Goal: Use online tool/utility: Use online tool/utility

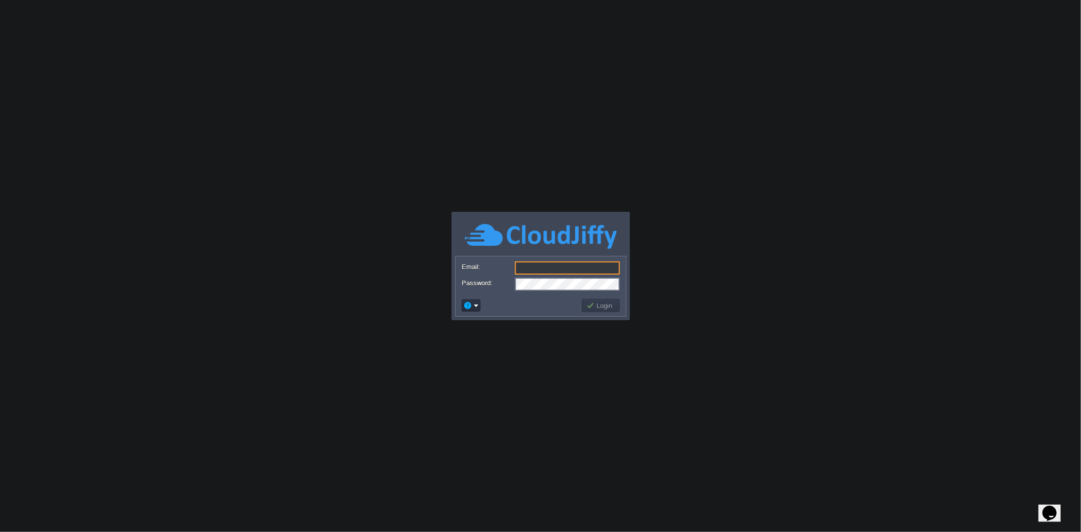
type input "[EMAIL_ADDRESS][DOMAIN_NAME]"
click at [603, 304] on button "Login" at bounding box center [600, 305] width 29 height 9
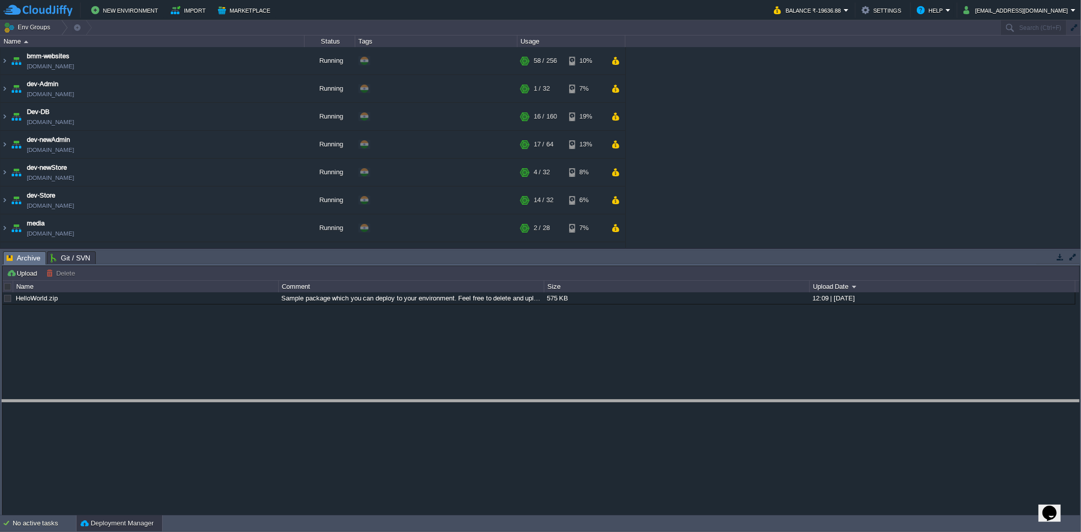
drag, startPoint x: 909, startPoint y: 260, endPoint x: 902, endPoint y: 403, distance: 143.0
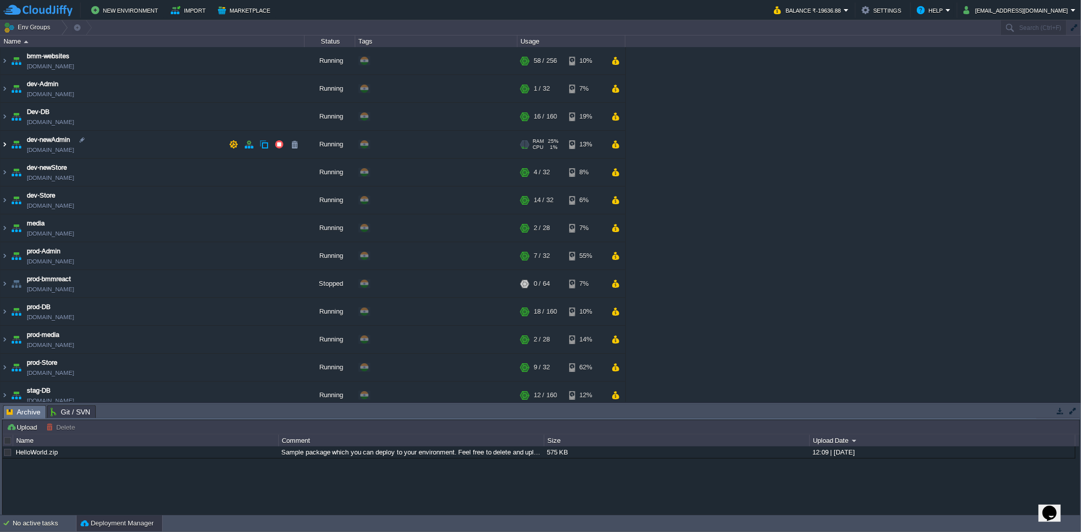
click at [6, 144] on img at bounding box center [5, 144] width 8 height 27
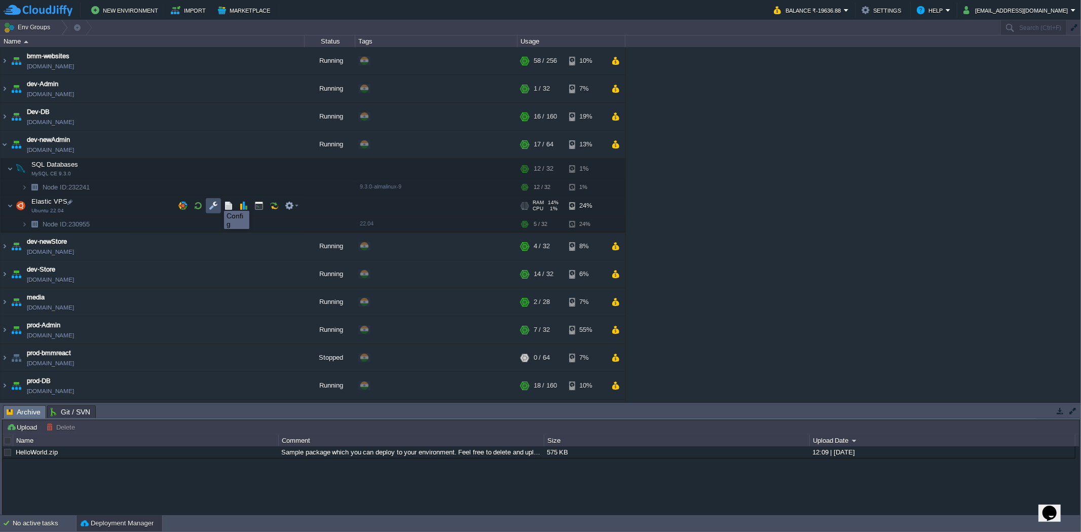
click at [215, 203] on button "button" at bounding box center [213, 205] width 9 height 9
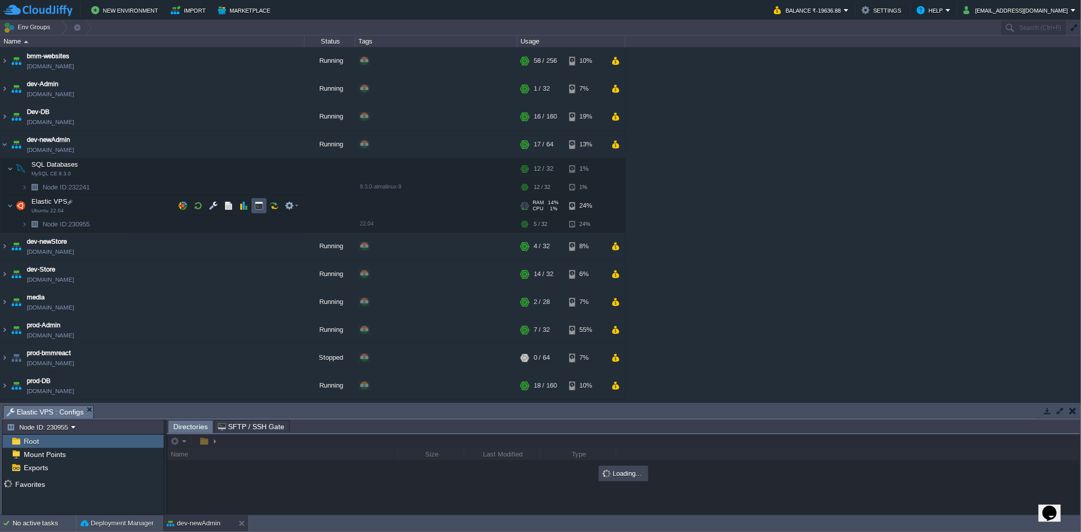
click at [261, 207] on button "button" at bounding box center [258, 205] width 9 height 9
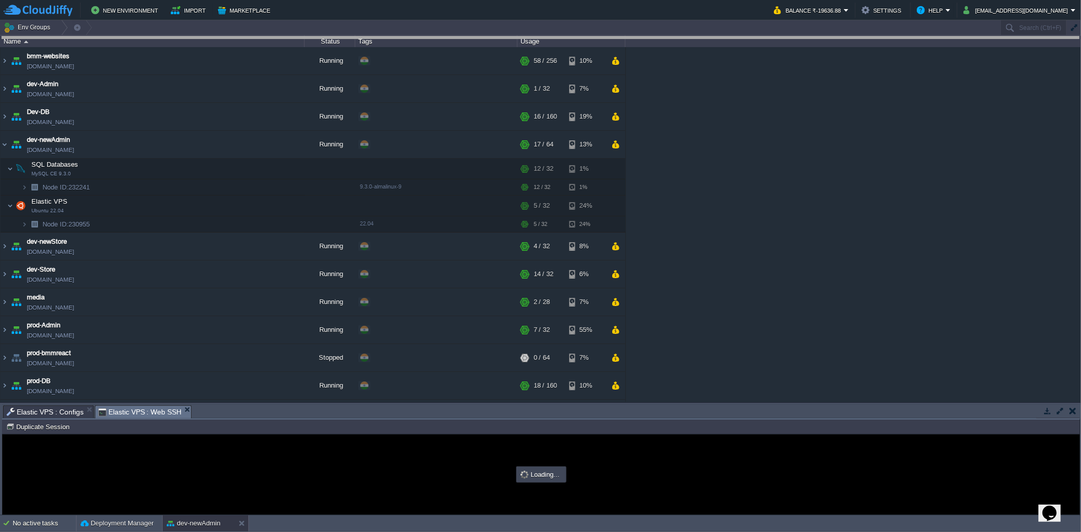
drag, startPoint x: 313, startPoint y: 411, endPoint x: 302, endPoint y: 37, distance: 374.0
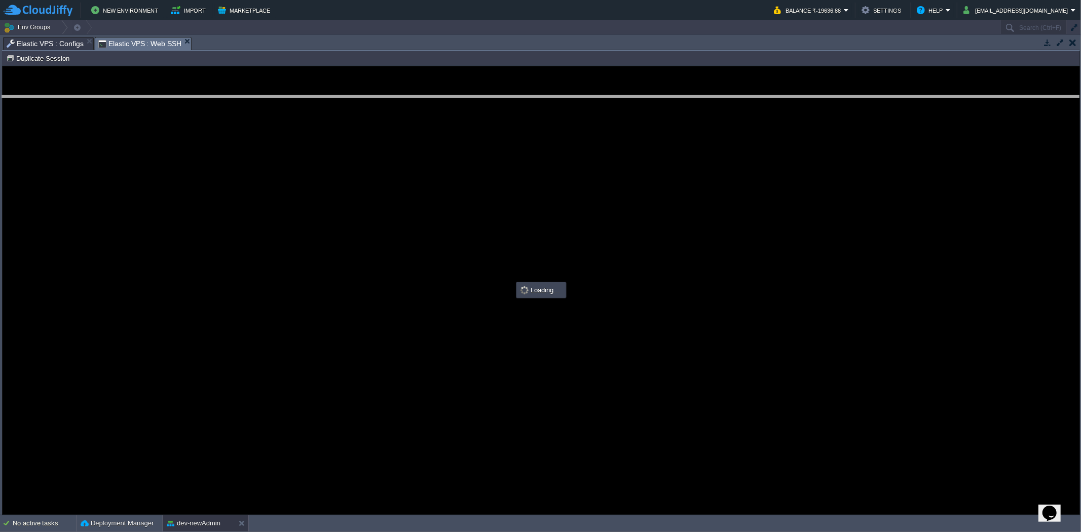
drag, startPoint x: 231, startPoint y: 38, endPoint x: 231, endPoint y: 109, distance: 71.4
click at [231, 109] on body "New Environment Import Marketplace Bonus ₹0.00 Upgrade Account Balance ₹-19636.…" at bounding box center [540, 266] width 1081 height 532
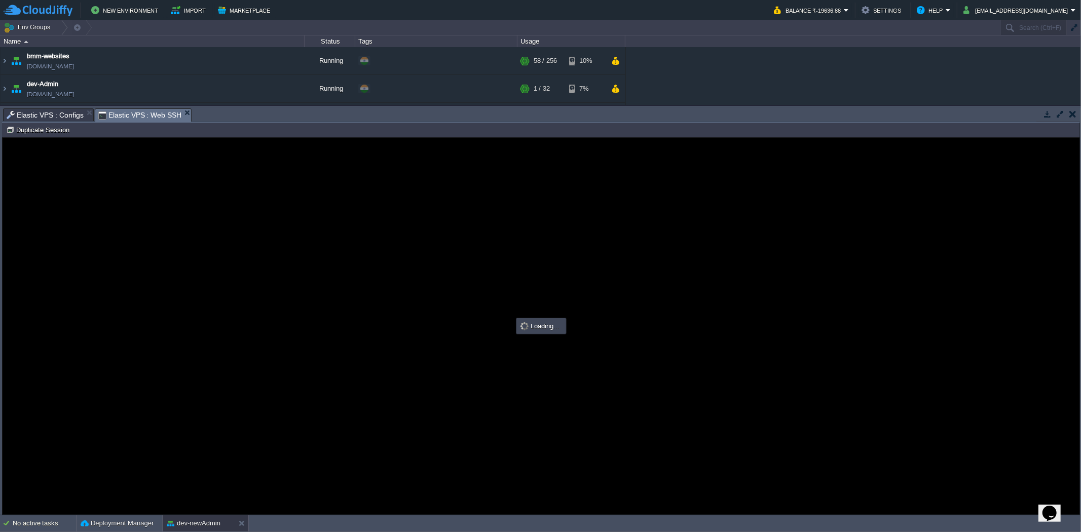
click at [71, 112] on span "Elastic VPS : Configs" at bounding box center [45, 115] width 77 height 12
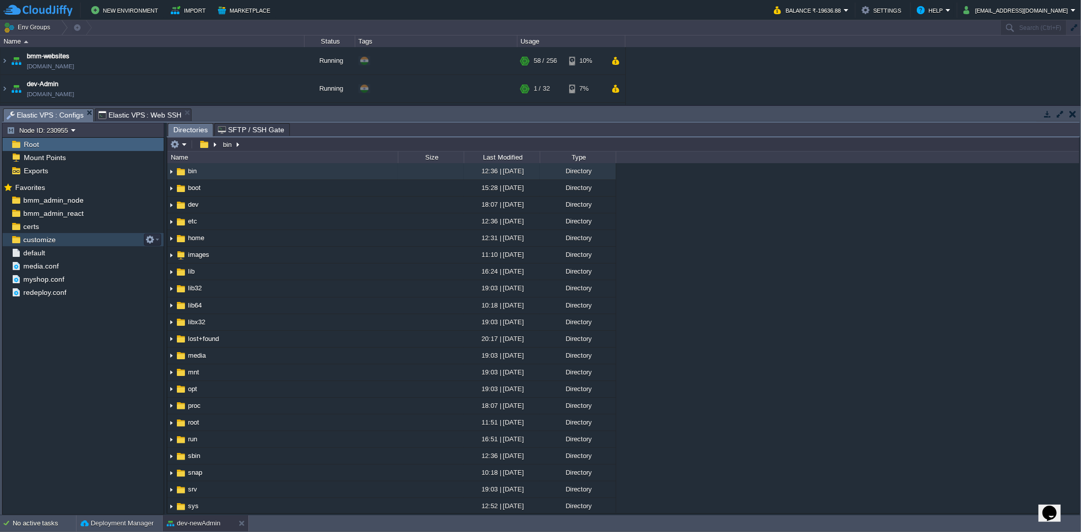
click at [83, 237] on div "customize" at bounding box center [83, 239] width 161 height 13
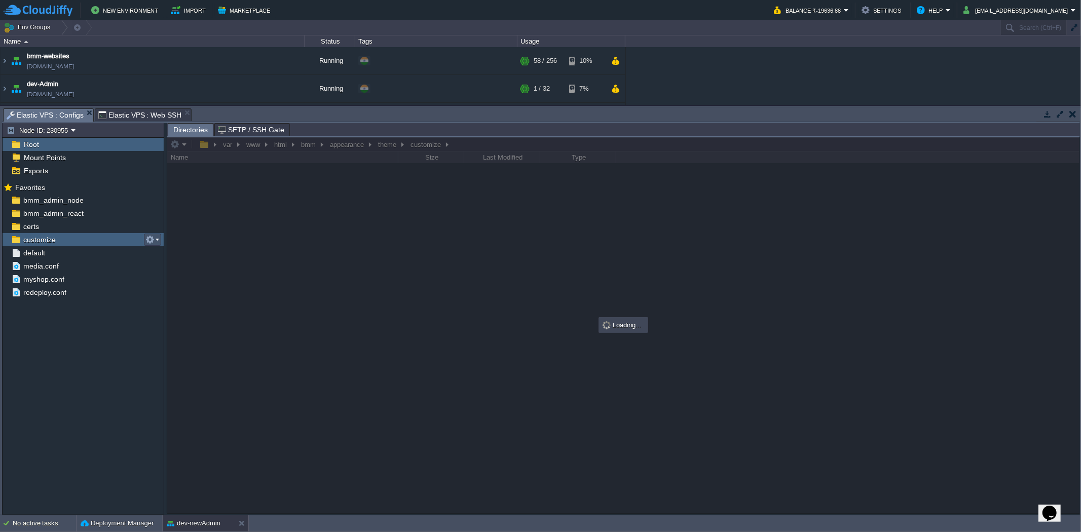
click at [150, 236] on button "button" at bounding box center [149, 239] width 9 height 9
click at [166, 256] on span "Copy Path" at bounding box center [174, 254] width 31 height 8
type input "#000000"
click at [159, 113] on span "Elastic VPS : Web SSH" at bounding box center [140, 115] width 84 height 12
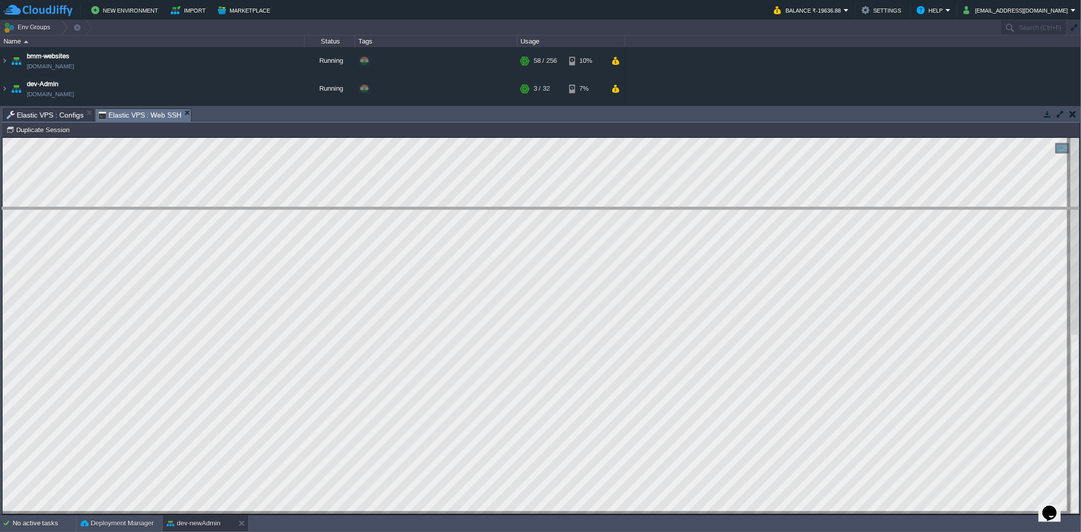
drag, startPoint x: 247, startPoint y: 112, endPoint x: 262, endPoint y: 283, distance: 170.9
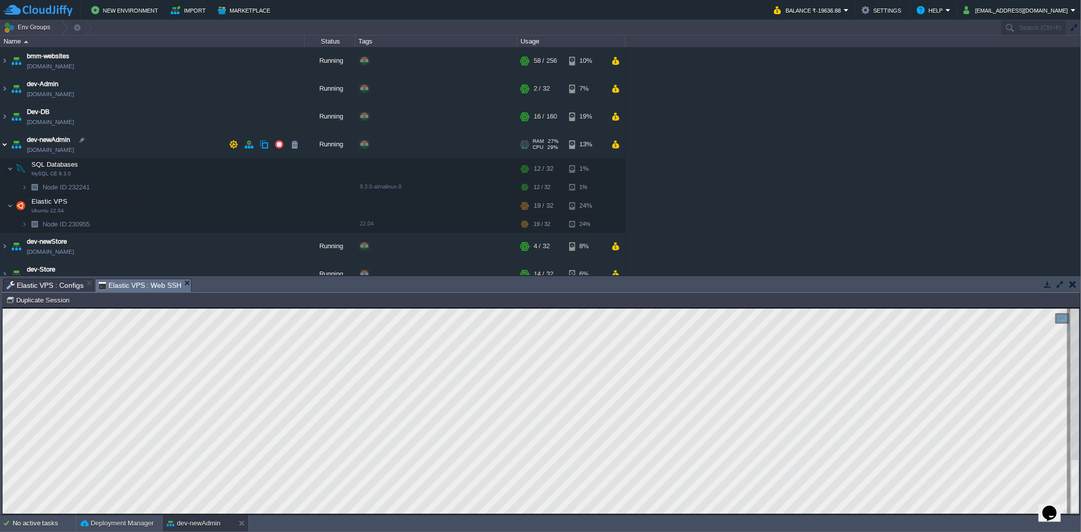
click at [6, 140] on img at bounding box center [5, 144] width 8 height 27
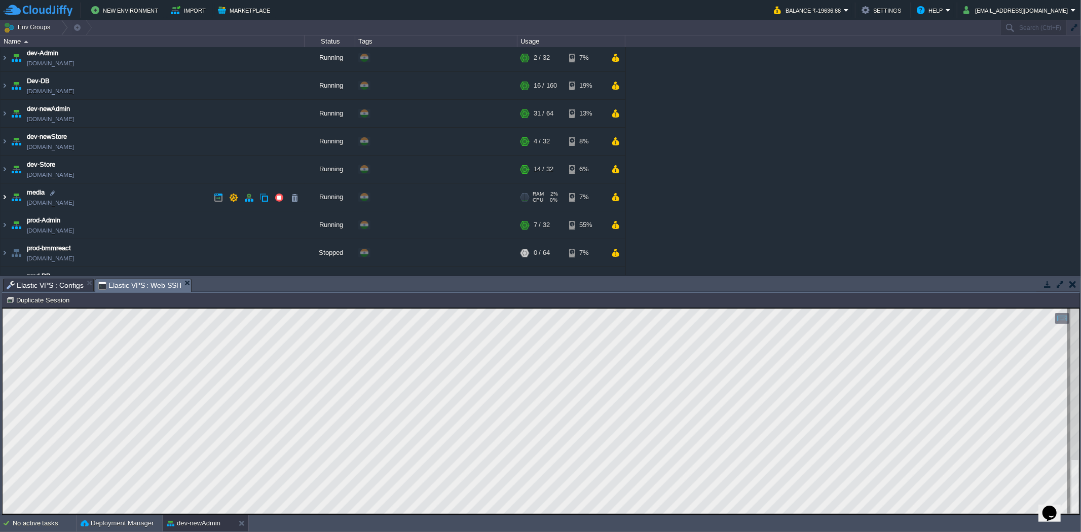
scroll to position [56, 0]
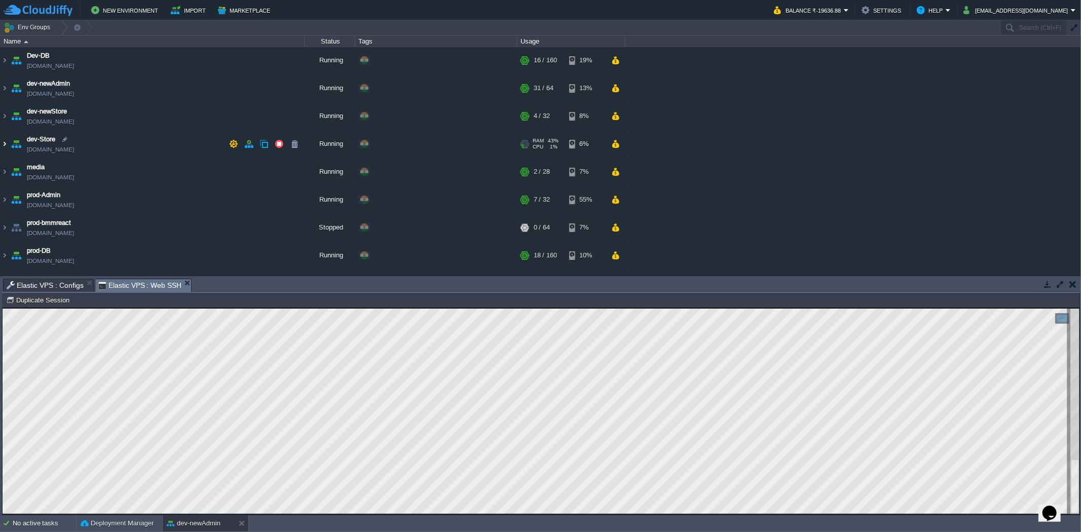
click at [3, 146] on img at bounding box center [5, 143] width 8 height 27
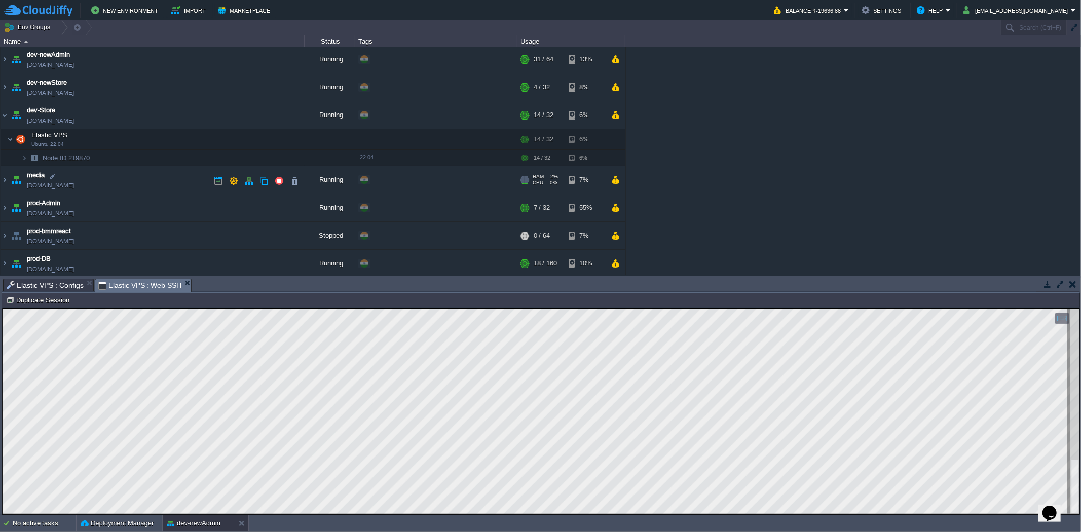
scroll to position [112, 0]
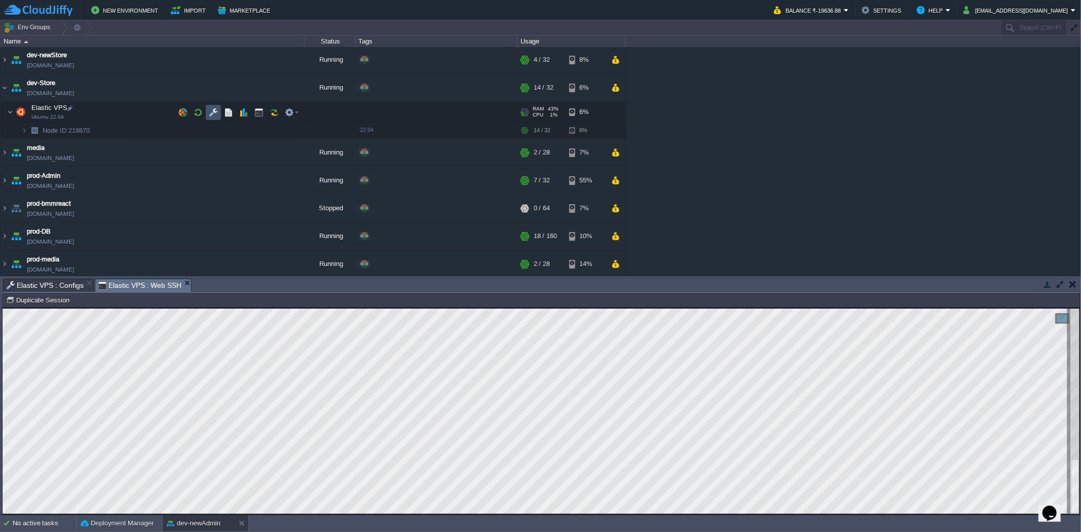
click at [213, 112] on button "button" at bounding box center [213, 112] width 9 height 9
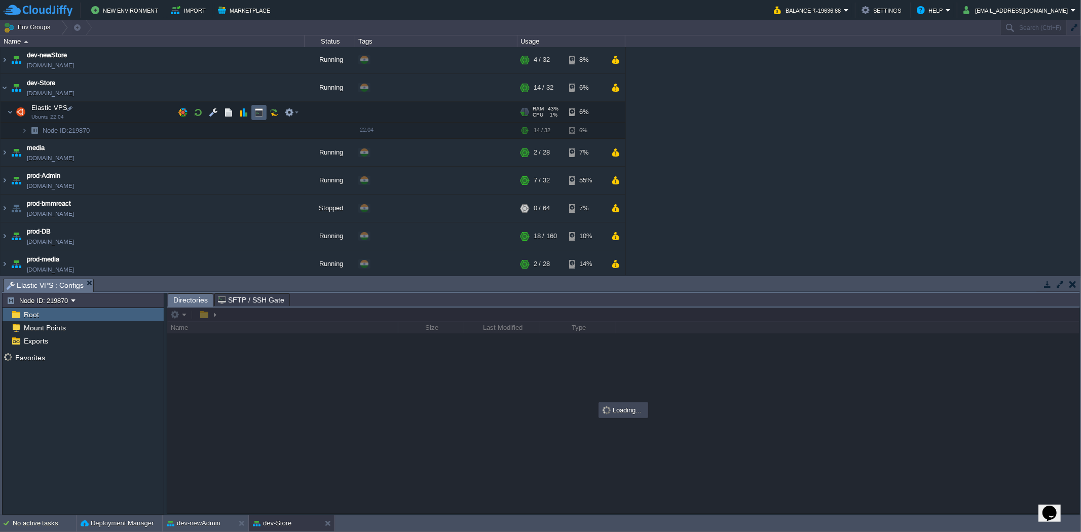
click at [259, 117] on button "button" at bounding box center [258, 112] width 9 height 9
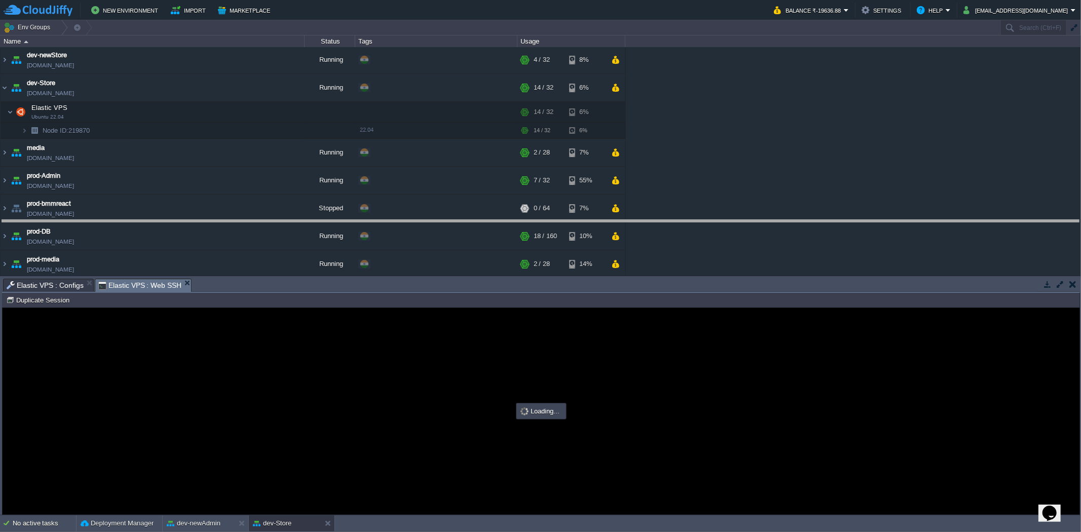
drag, startPoint x: 274, startPoint y: 281, endPoint x: 274, endPoint y: 201, distance: 80.6
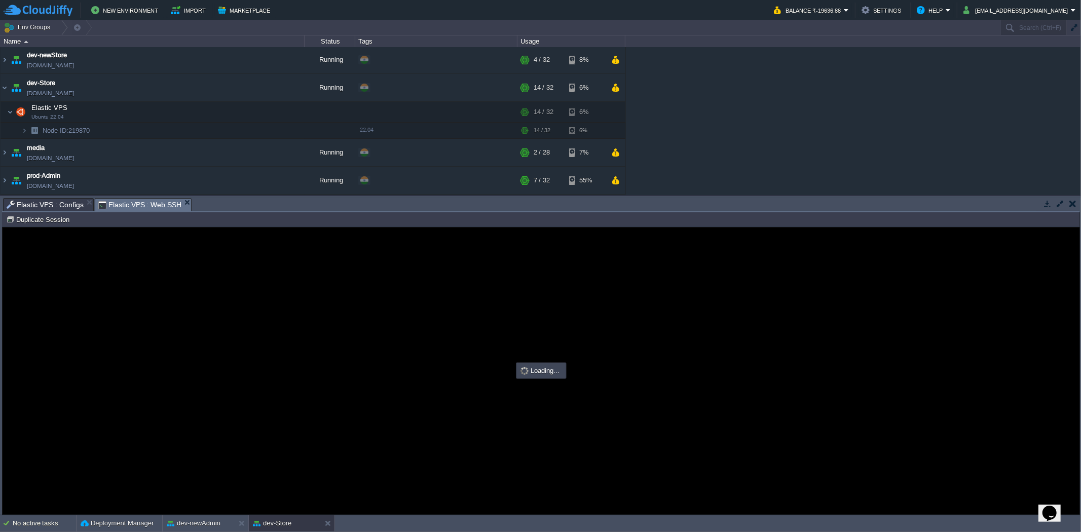
scroll to position [0, 0]
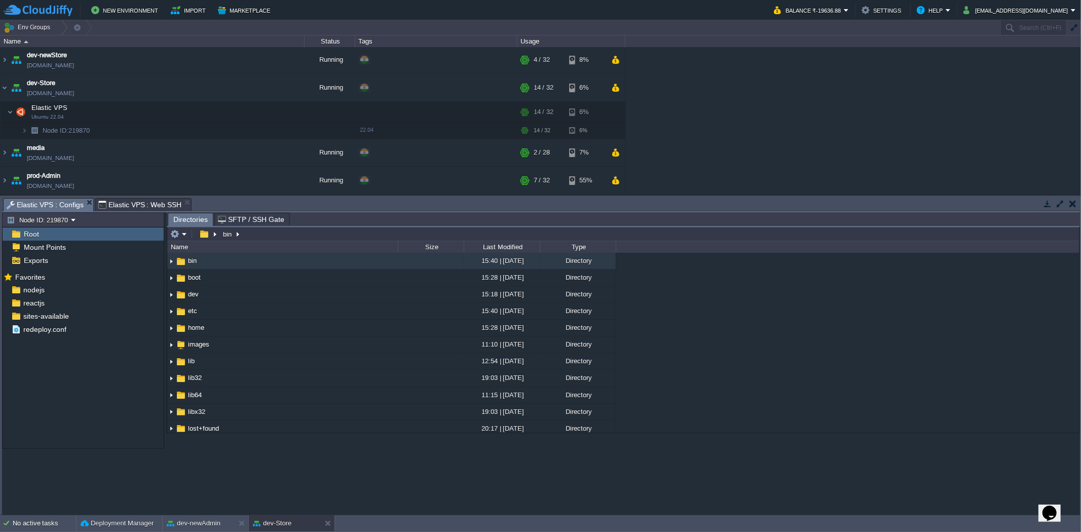
click at [46, 202] on span "Elastic VPS : Configs" at bounding box center [45, 205] width 77 height 13
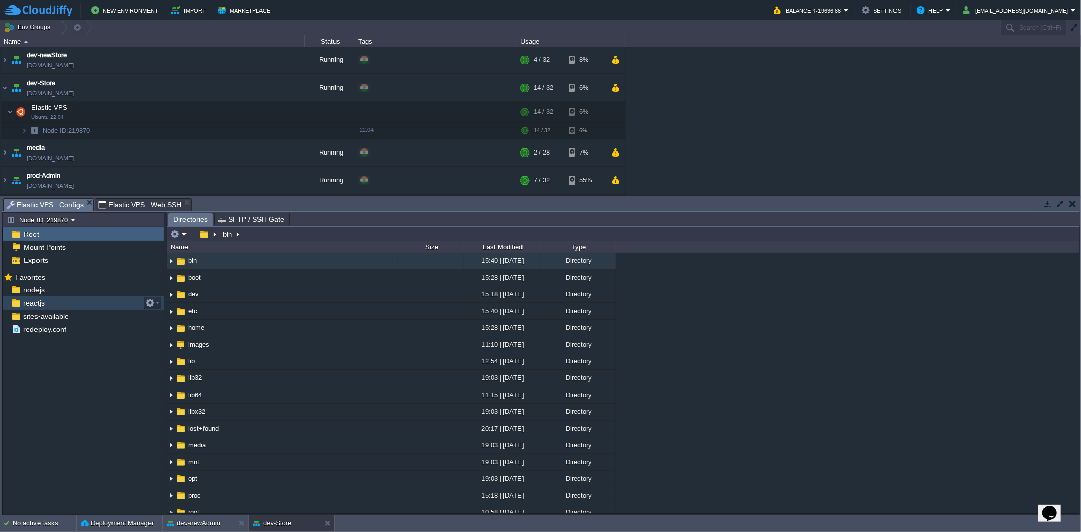
click at [89, 302] on div "reactjs" at bounding box center [83, 302] width 161 height 13
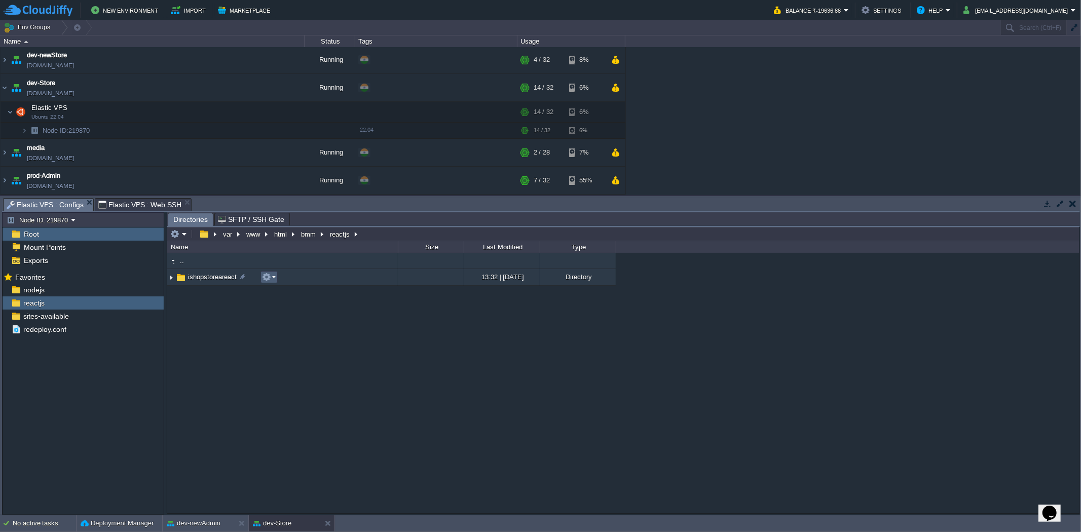
click at [266, 279] on button "button" at bounding box center [266, 277] width 9 height 9
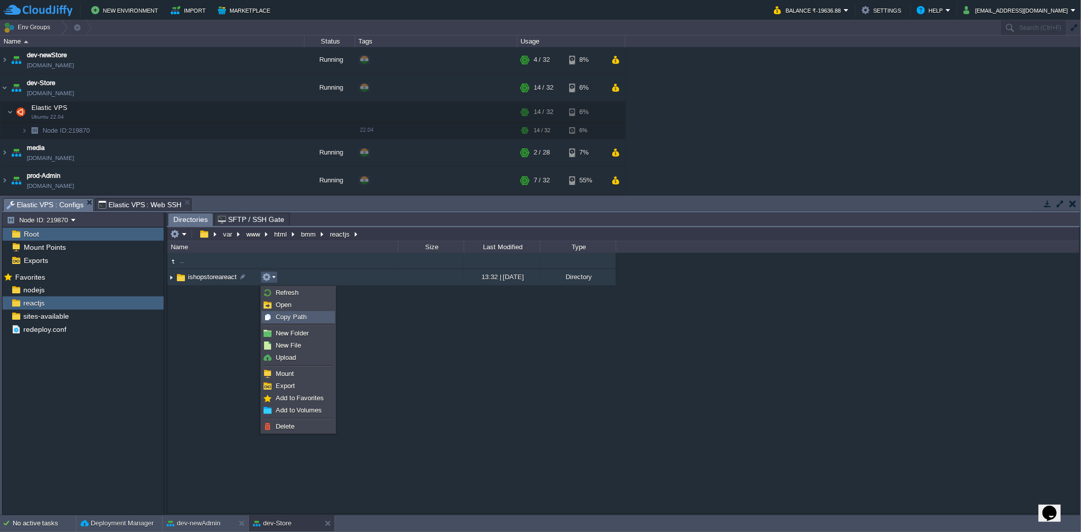
click at [274, 320] on div "Copy Path" at bounding box center [298, 317] width 72 height 11
type textarea "/var/www/html/bmm/reactjs/ishopstoreareact"
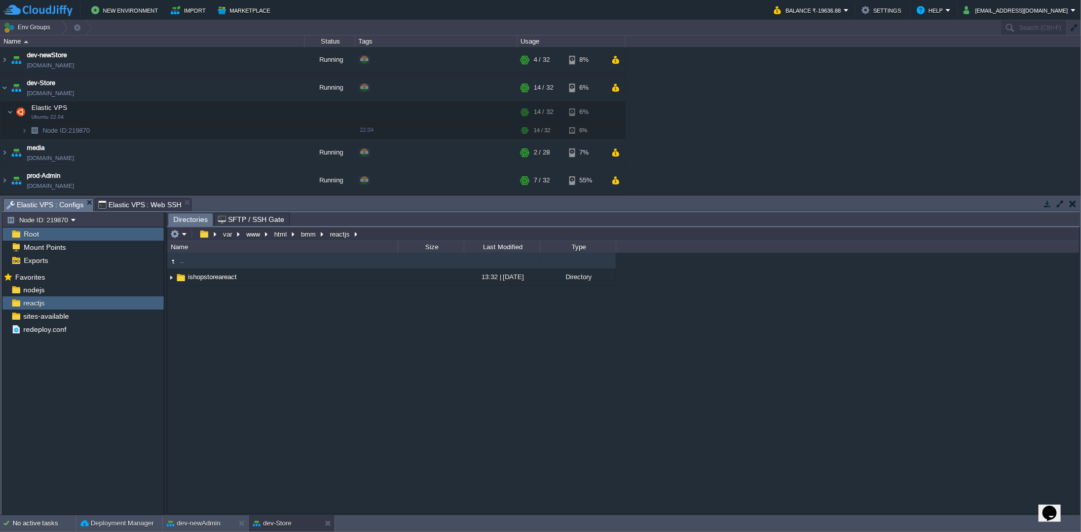
type input "#000000"
click at [150, 201] on span "Elastic VPS : Web SSH" at bounding box center [140, 205] width 84 height 12
